Goal: Task Accomplishment & Management: Manage account settings

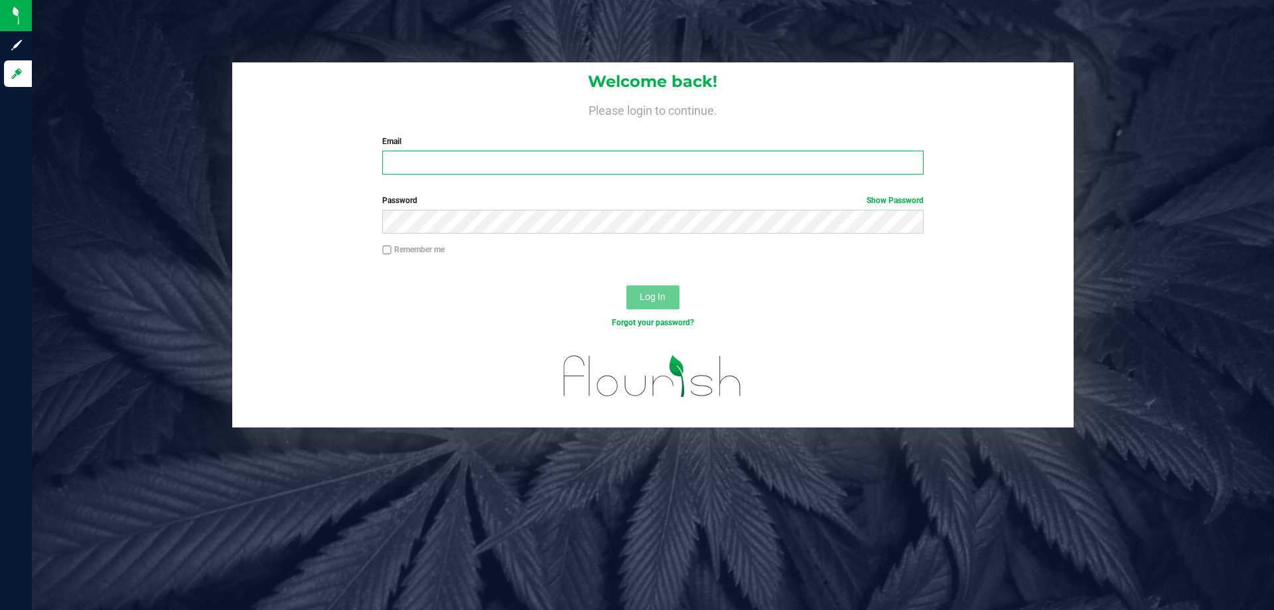
click at [473, 168] on input "Email" at bounding box center [652, 163] width 541 height 24
type input "[EMAIL_ADDRESS][DOMAIN_NAME]"
click at [626, 285] on button "Log In" at bounding box center [652, 297] width 53 height 24
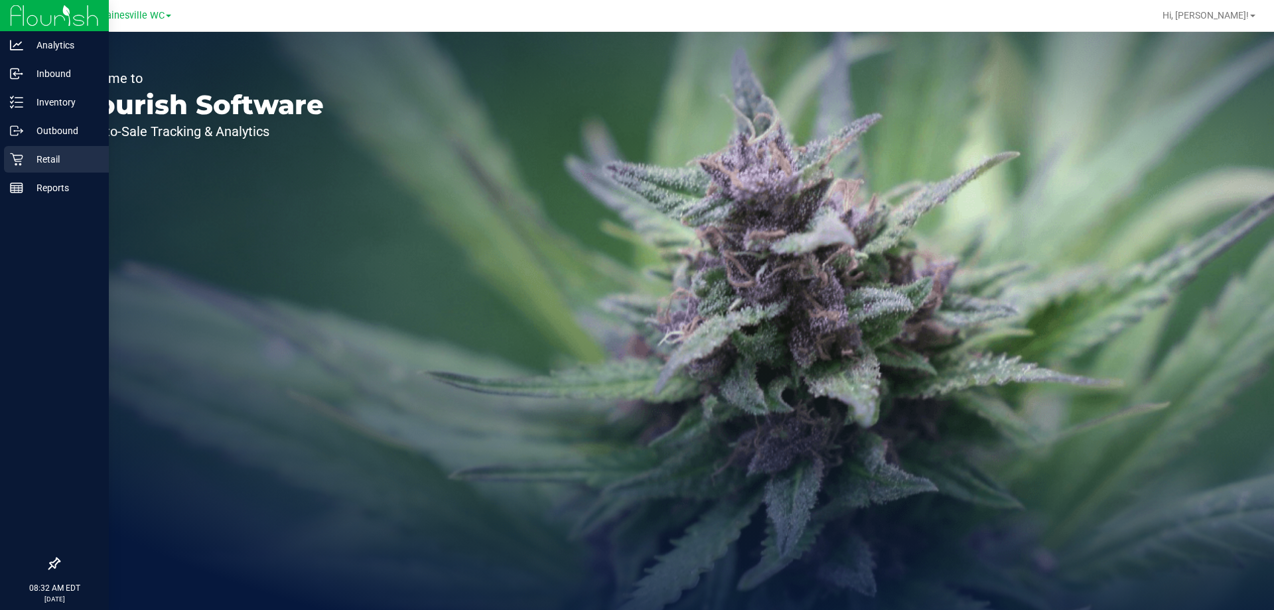
click at [69, 166] on p "Retail" at bounding box center [63, 159] width 80 height 16
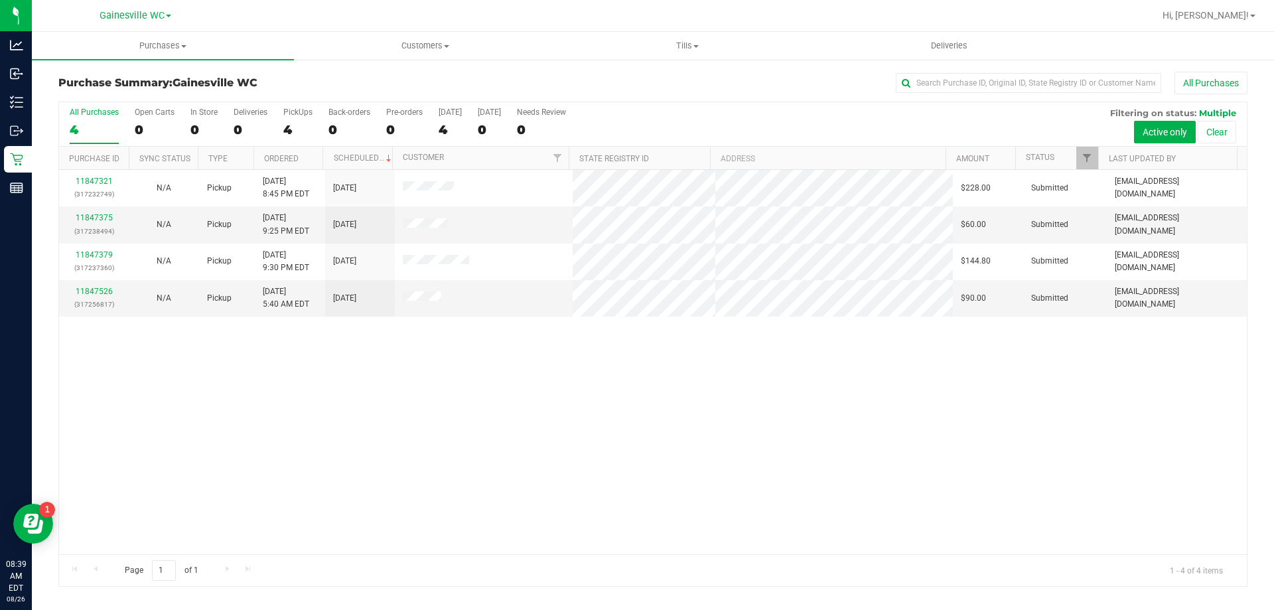
click at [458, 429] on div "11847321 (317232749) N/A Pickup [DATE] 8:45 PM EDT 8/26/2025 $228.00 Submitted …" at bounding box center [652, 362] width 1187 height 384
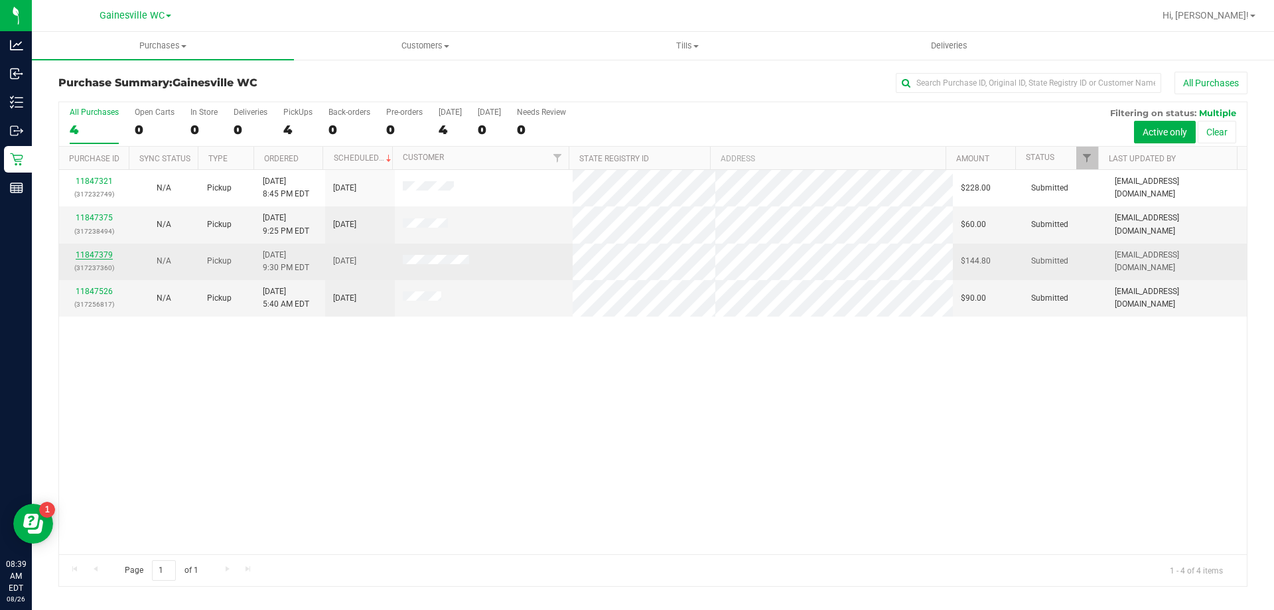
click at [91, 255] on link "11847379" at bounding box center [94, 254] width 37 height 9
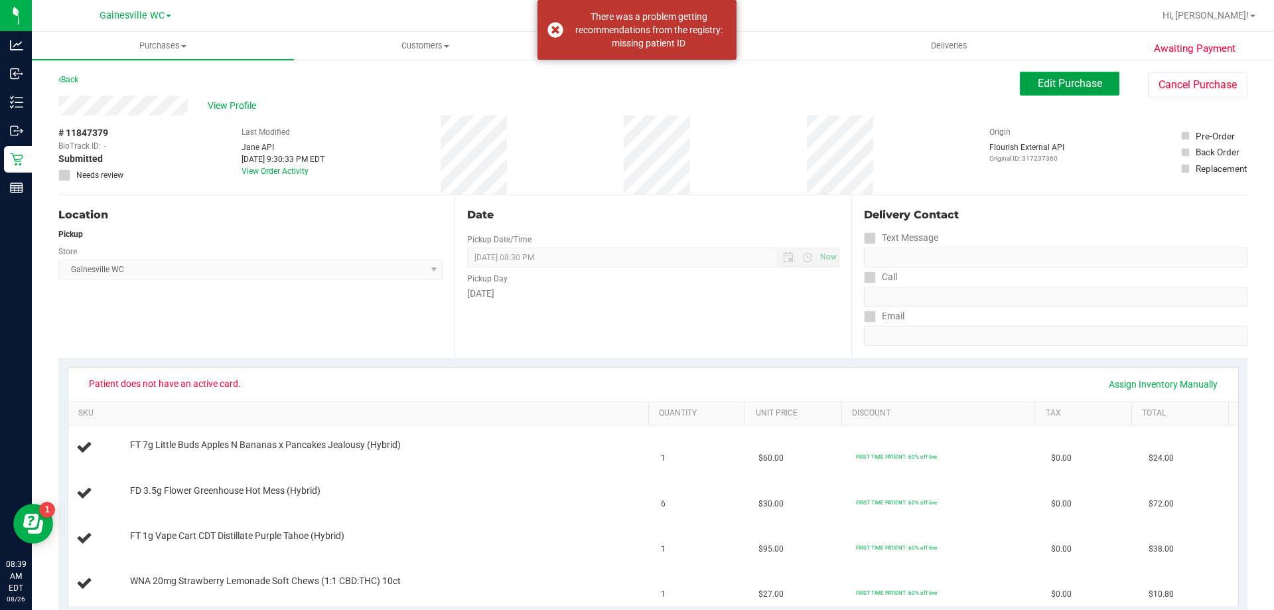
click at [1049, 89] on span "Edit Purchase" at bounding box center [1069, 83] width 64 height 13
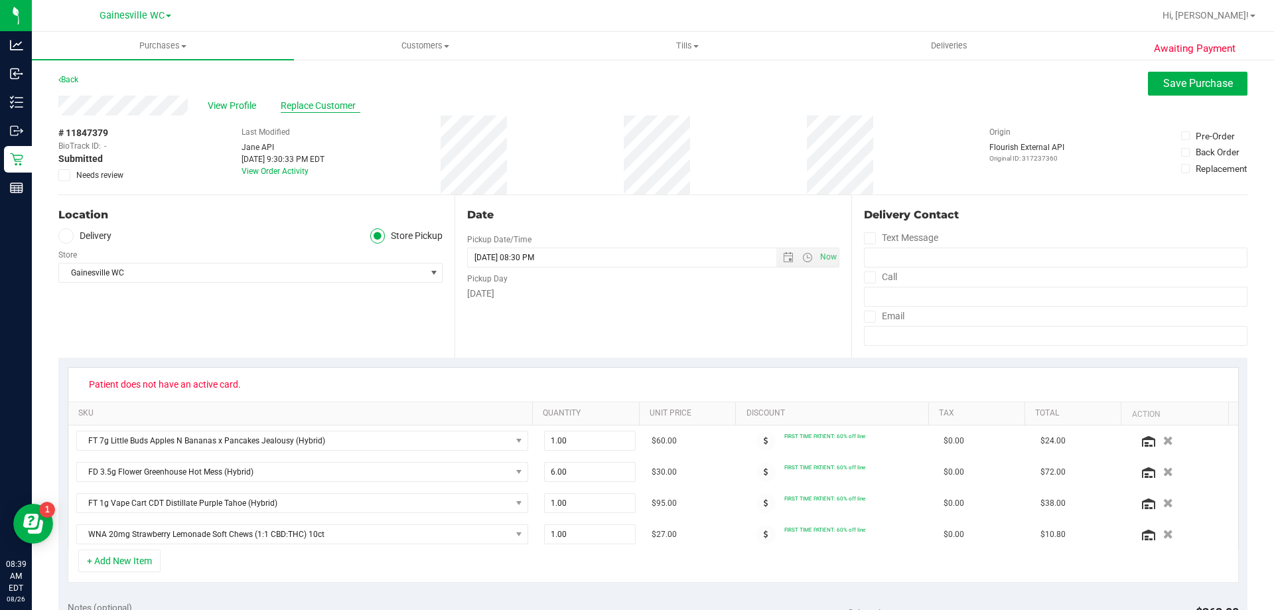
click at [316, 100] on span "Replace Customer" at bounding box center [321, 106] width 80 height 14
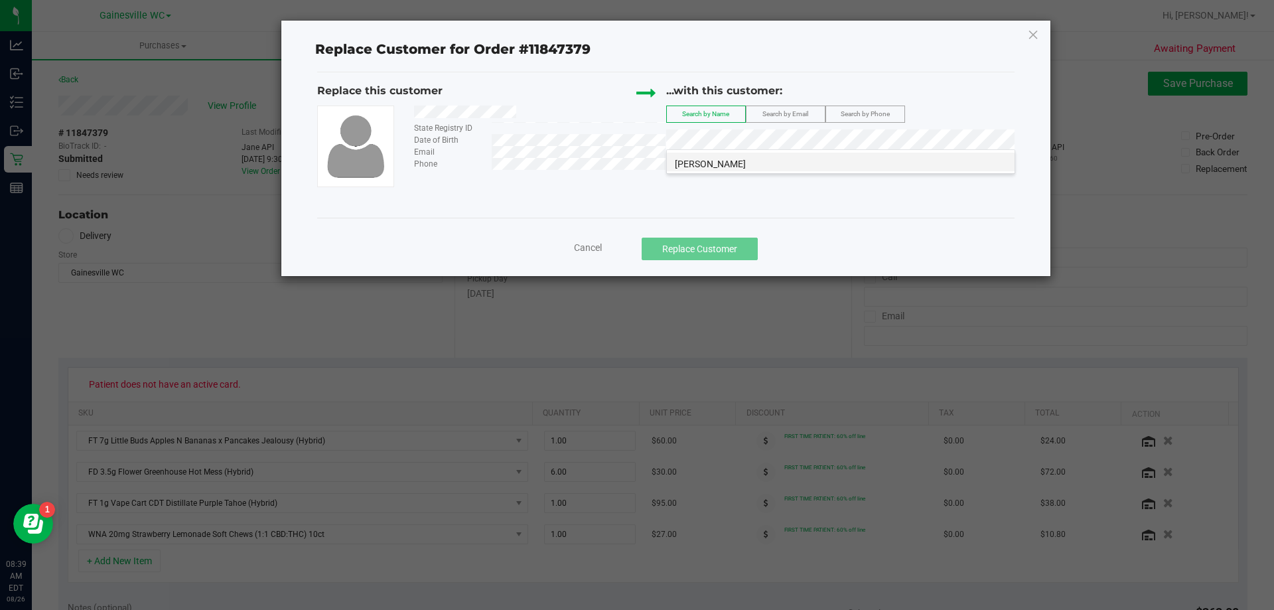
click at [804, 166] on li "[PERSON_NAME]" at bounding box center [841, 162] width 348 height 19
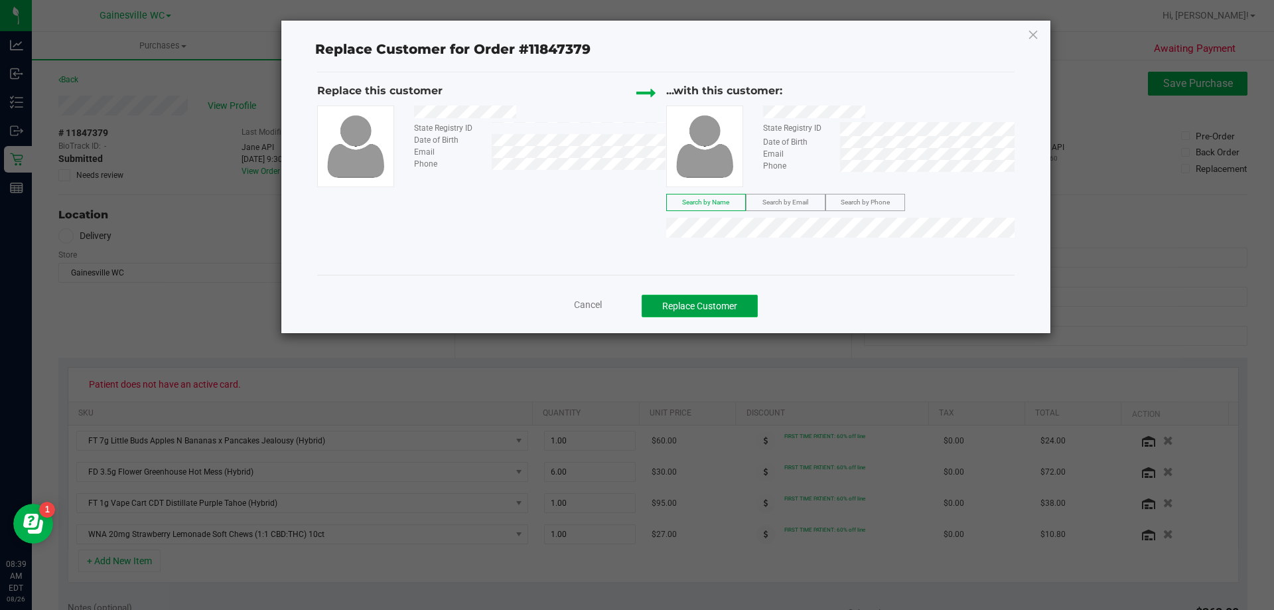
click at [713, 303] on button "Replace Customer" at bounding box center [699, 306] width 116 height 23
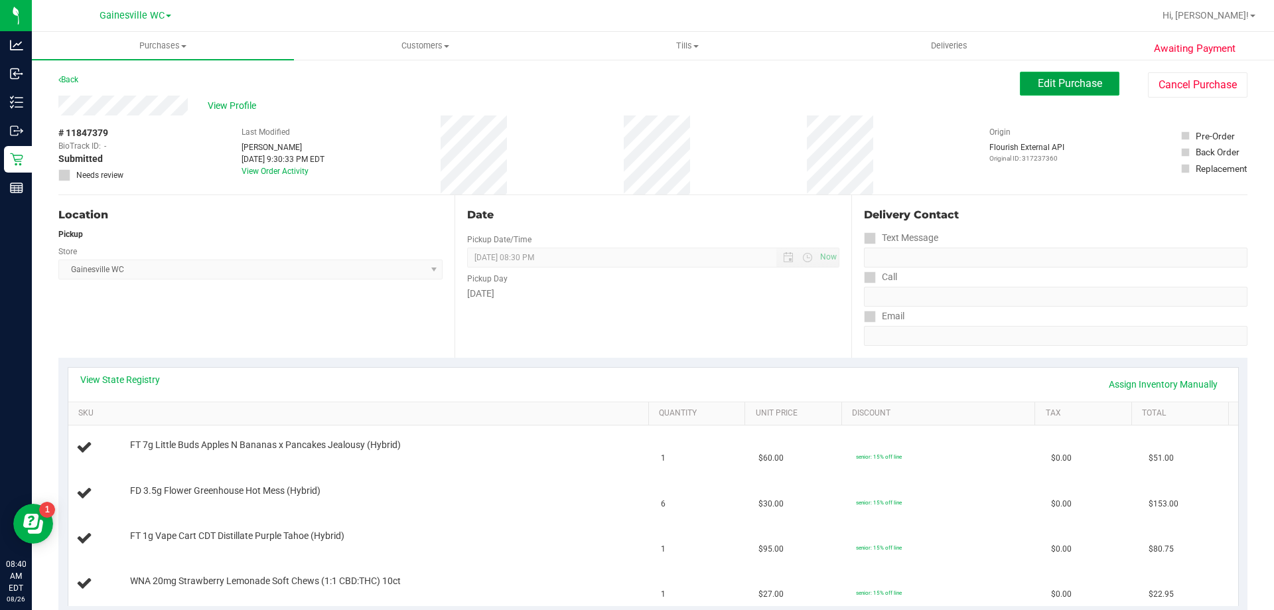
click at [1053, 86] on span "Edit Purchase" at bounding box center [1069, 83] width 64 height 13
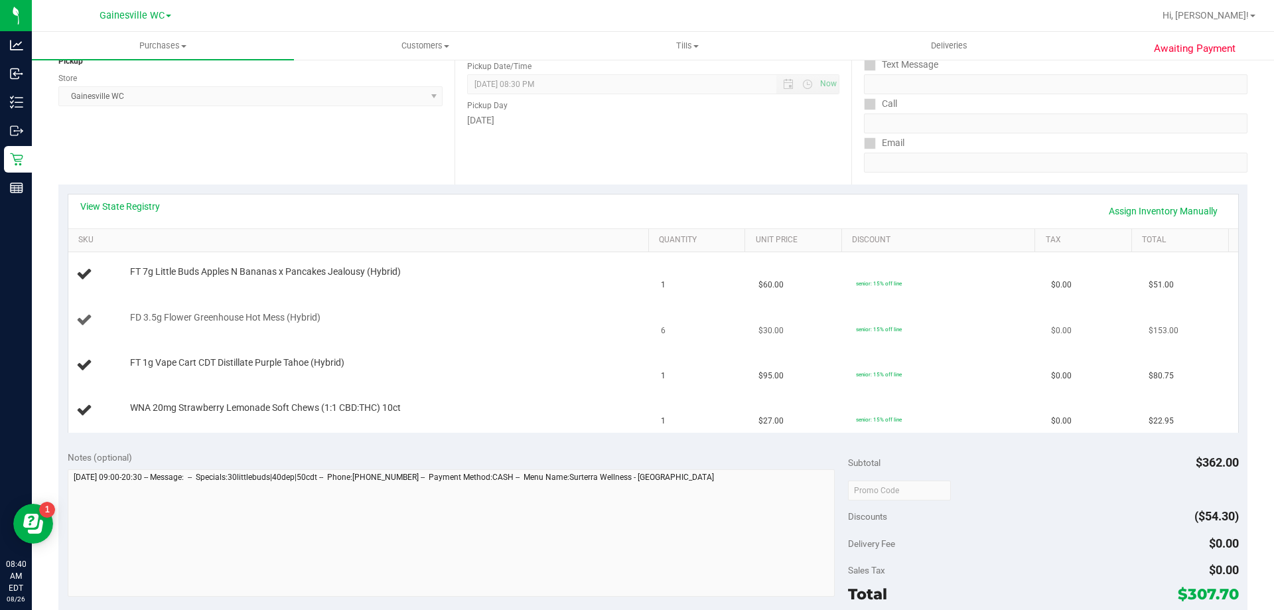
scroll to position [199, 0]
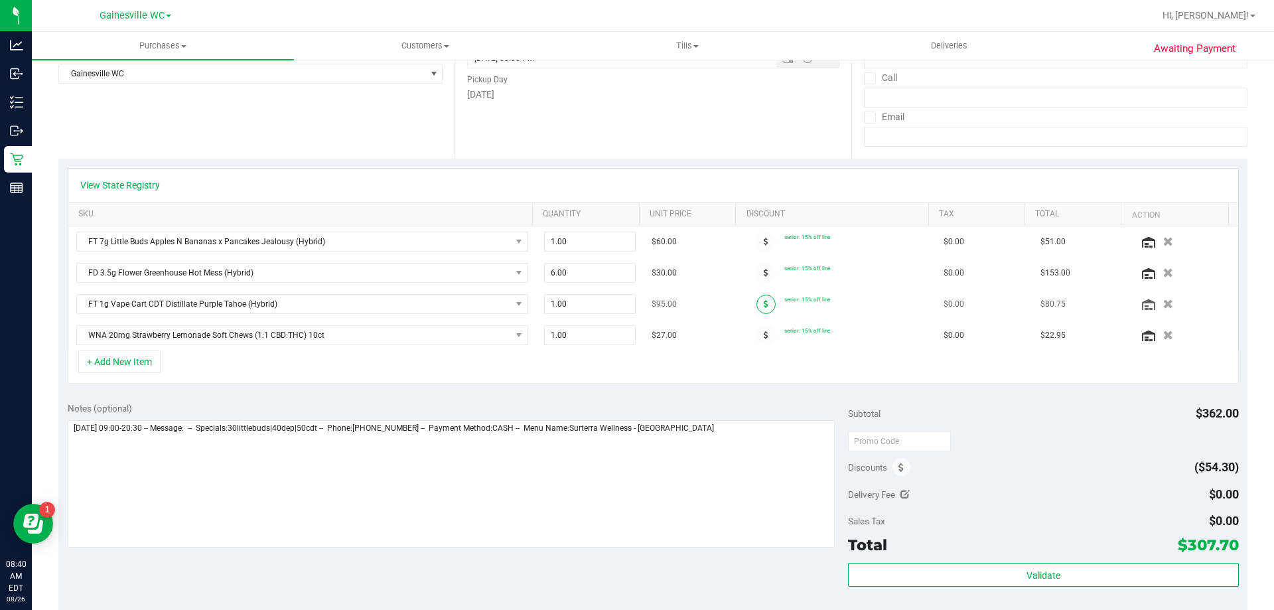
click at [760, 300] on span at bounding box center [765, 304] width 19 height 19
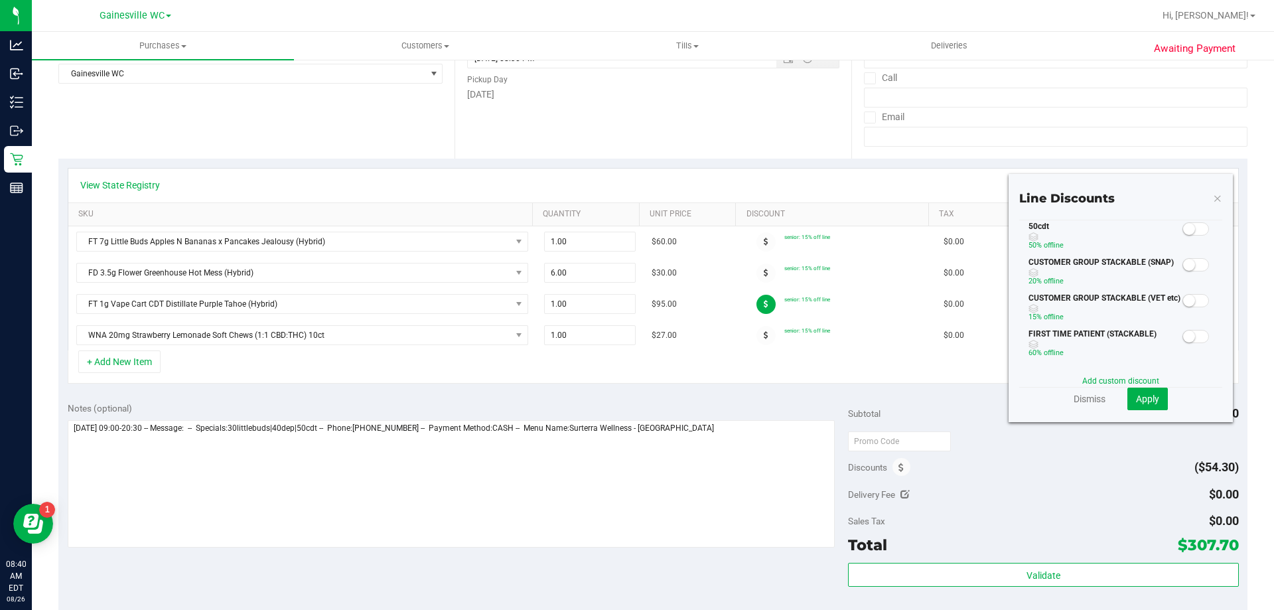
click at [1189, 230] on span at bounding box center [1195, 228] width 27 height 13
click at [1136, 393] on span "Apply" at bounding box center [1147, 398] width 23 height 11
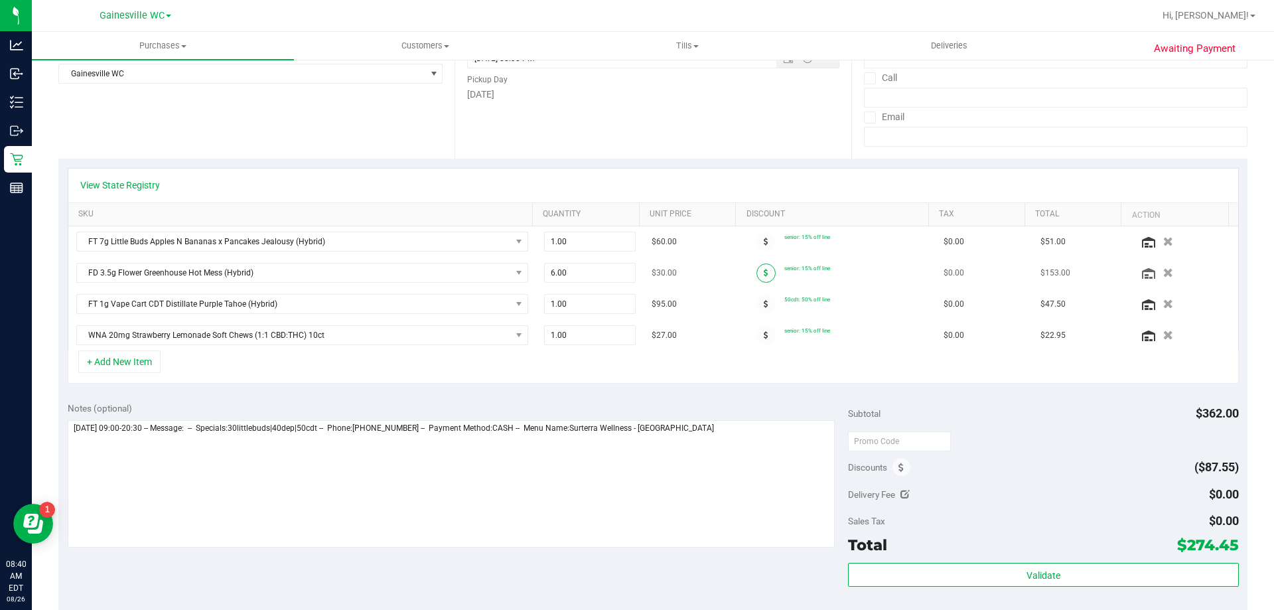
click at [763, 271] on icon at bounding box center [765, 273] width 5 height 8
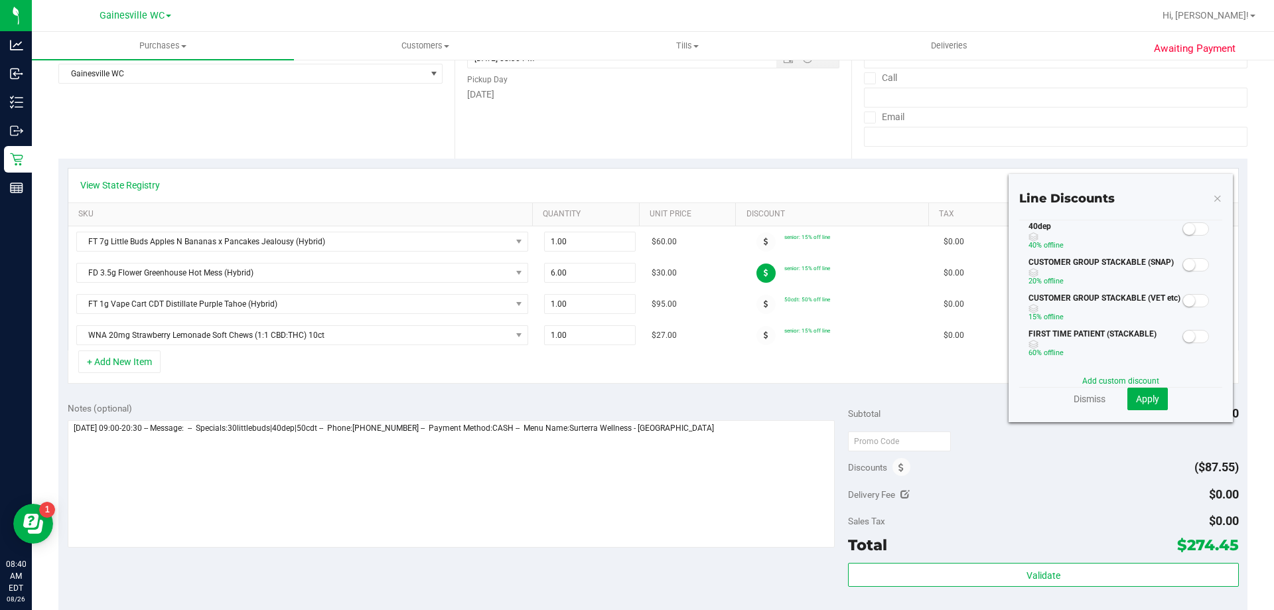
click at [1195, 229] on span at bounding box center [1195, 228] width 27 height 13
click at [1140, 399] on span "Apply" at bounding box center [1147, 398] width 23 height 11
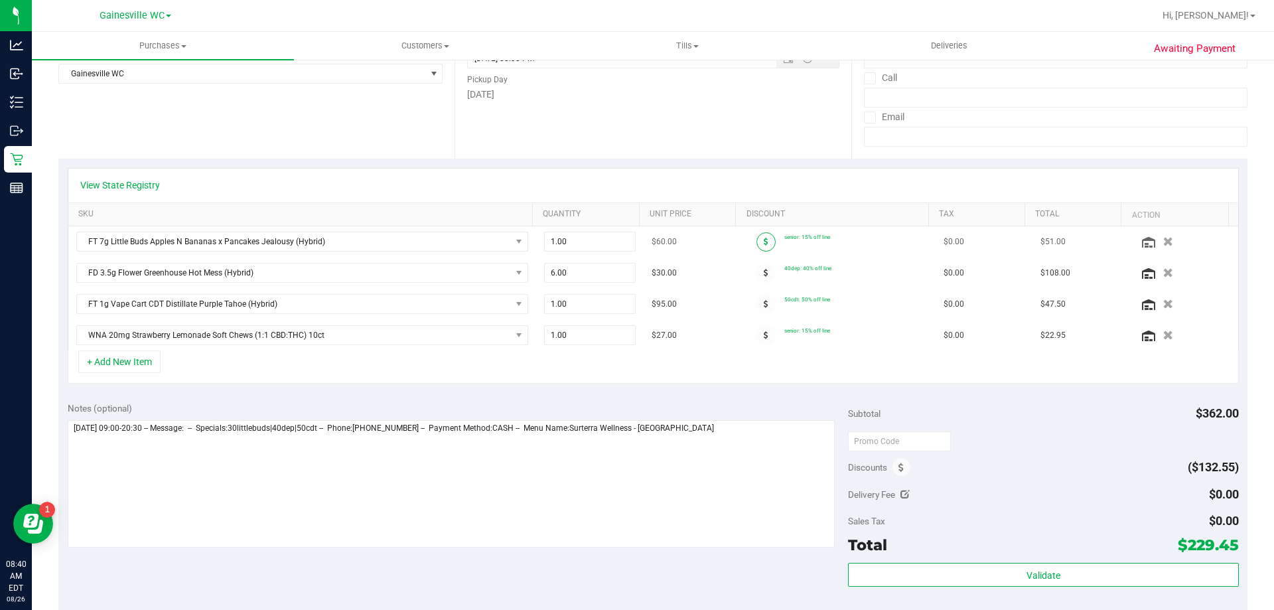
click at [756, 241] on span at bounding box center [765, 241] width 19 height 19
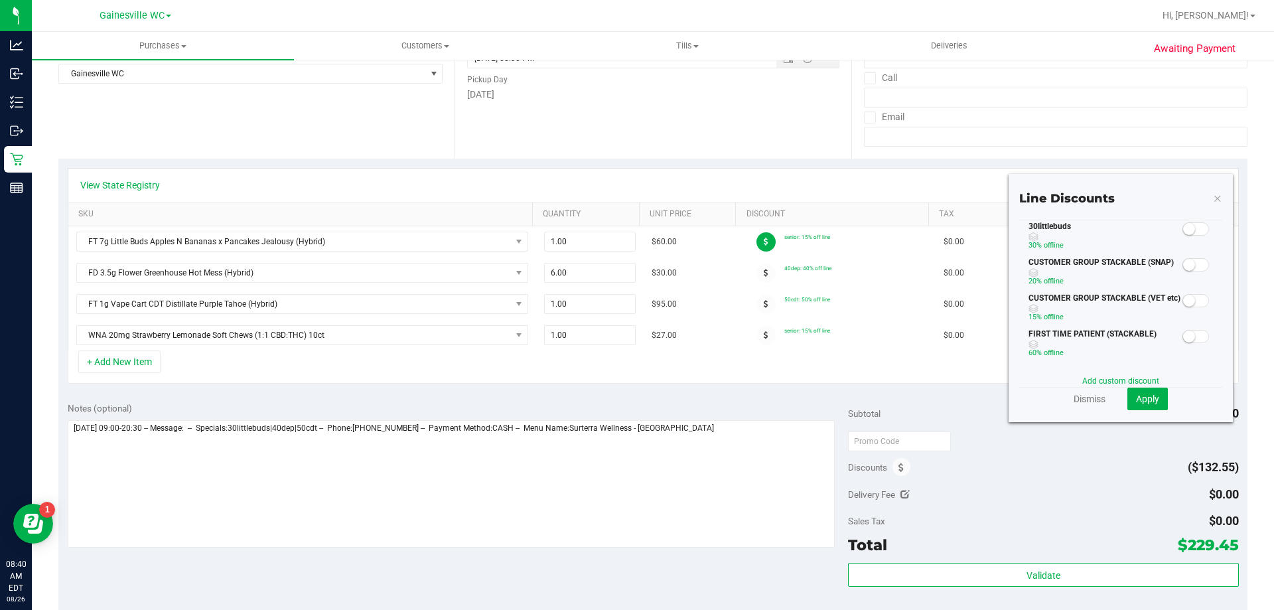
click at [1191, 226] on span at bounding box center [1195, 228] width 27 height 13
click at [1137, 395] on span "Apply" at bounding box center [1147, 398] width 23 height 11
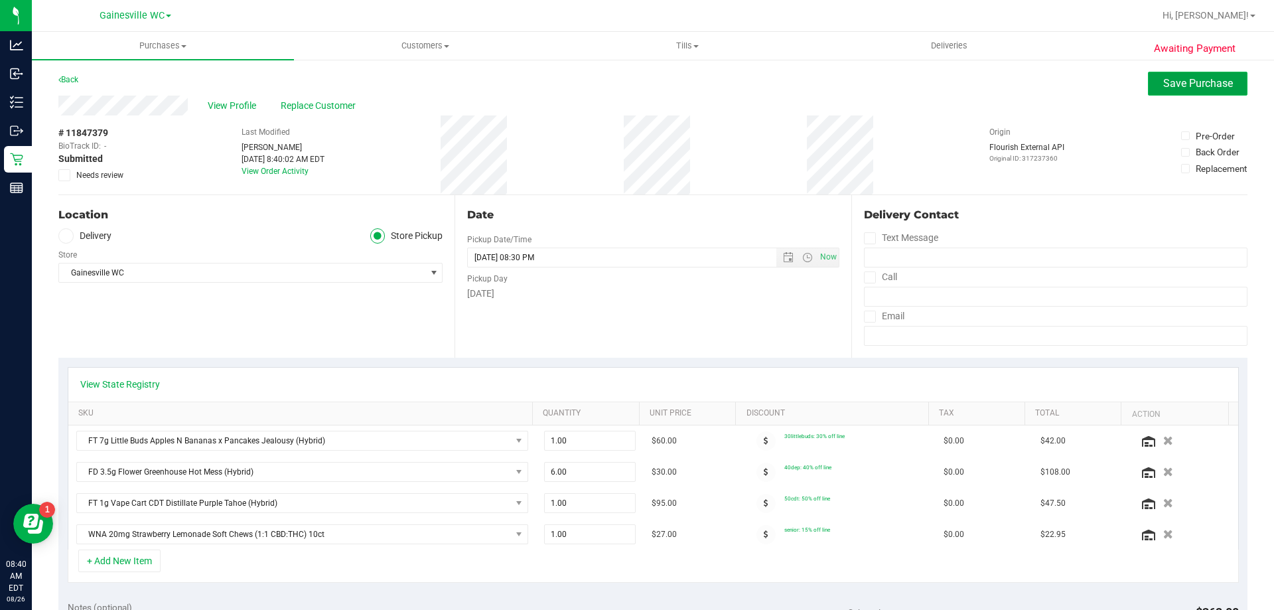
click at [1195, 81] on span "Save Purchase" at bounding box center [1198, 83] width 70 height 13
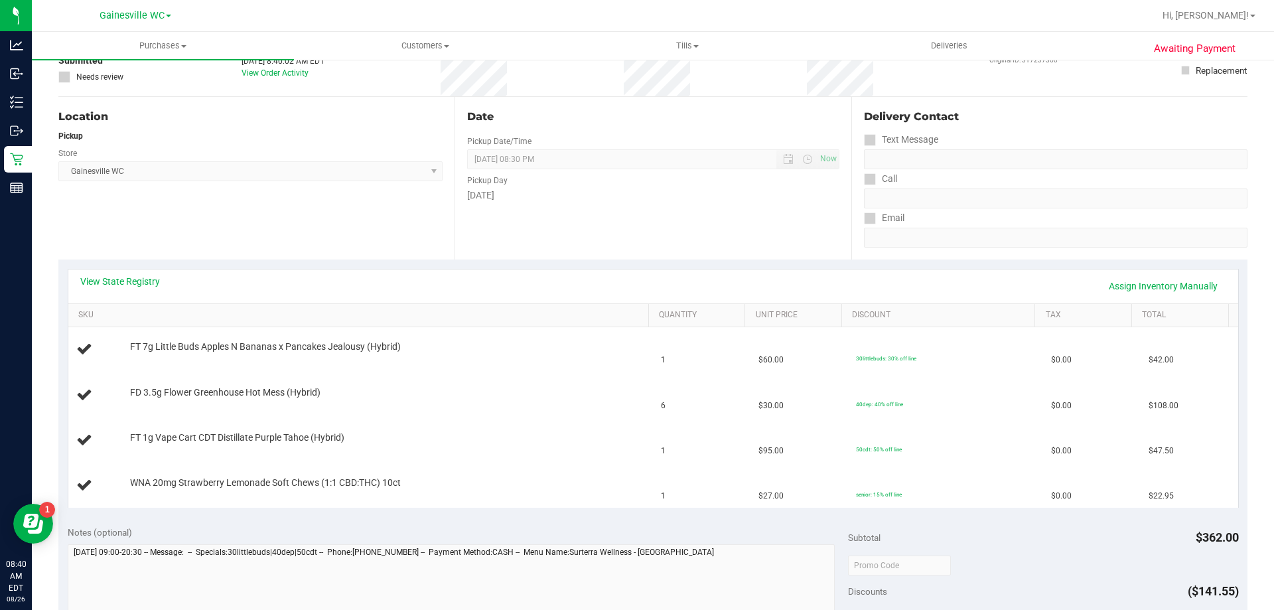
scroll to position [265, 0]
